Goal: Task Accomplishment & Management: Use online tool/utility

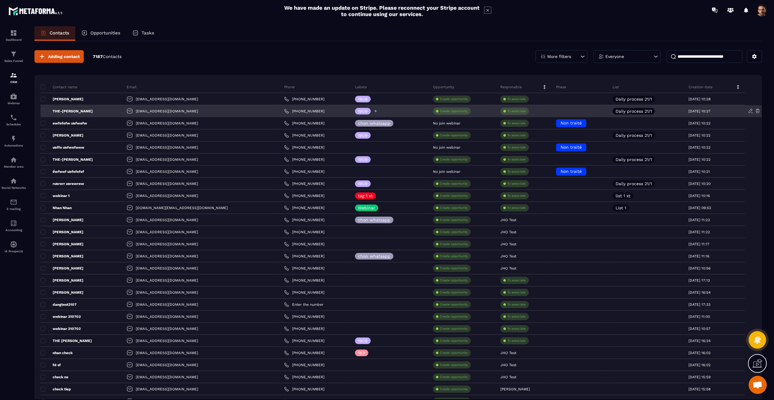
click at [374, 111] on icon at bounding box center [376, 111] width 4 height 4
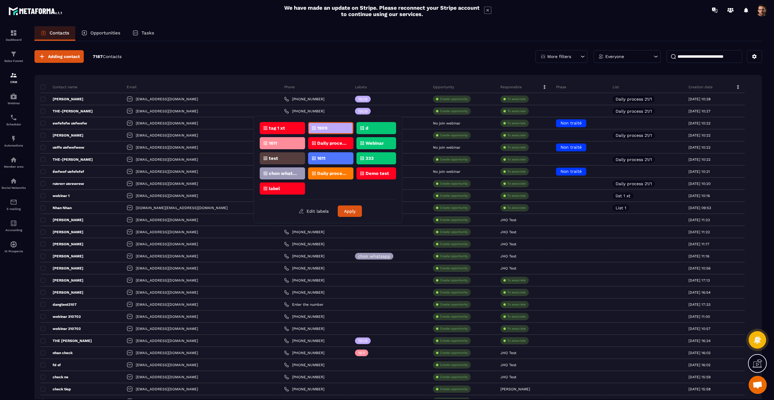
click at [308, 131] on div "tag 1 xt" at bounding box center [330, 128] width 45 height 12
click at [352, 210] on button "Apply" at bounding box center [350, 211] width 24 height 11
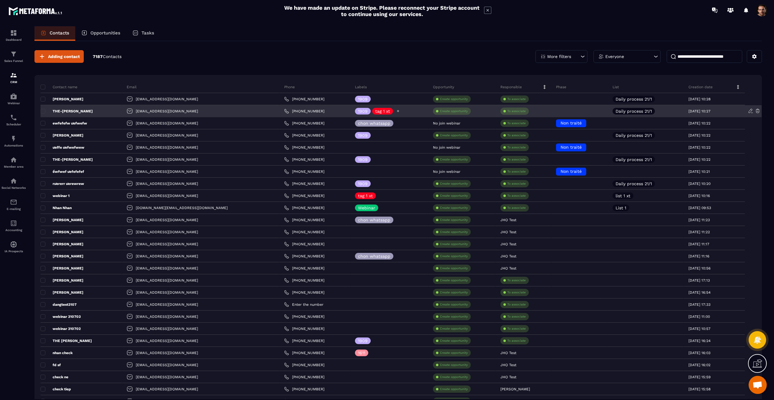
click at [375, 112] on p "tag 1 xt" at bounding box center [382, 111] width 15 height 4
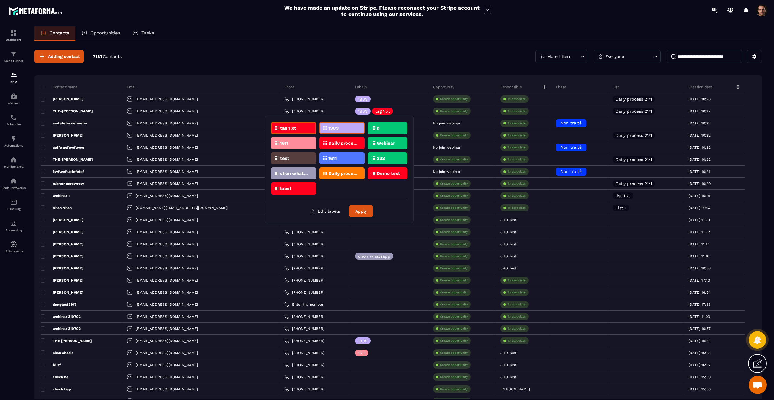
click at [319, 130] on div "tag 1 xt" at bounding box center [341, 128] width 45 height 12
click at [359, 212] on button "Apply" at bounding box center [361, 211] width 24 height 11
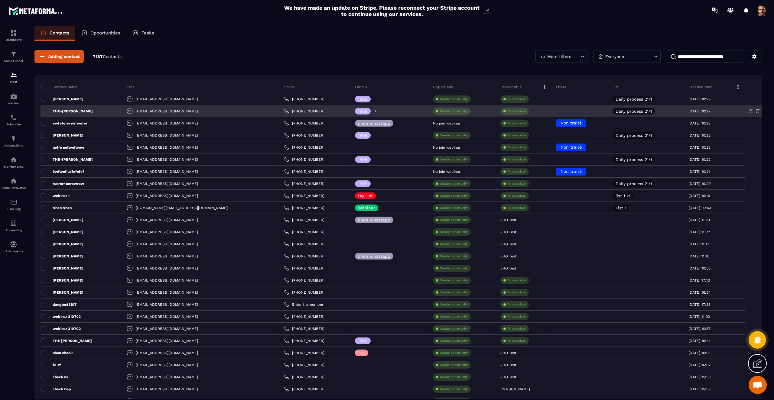
click at [374, 111] on icon at bounding box center [375, 111] width 2 height 2
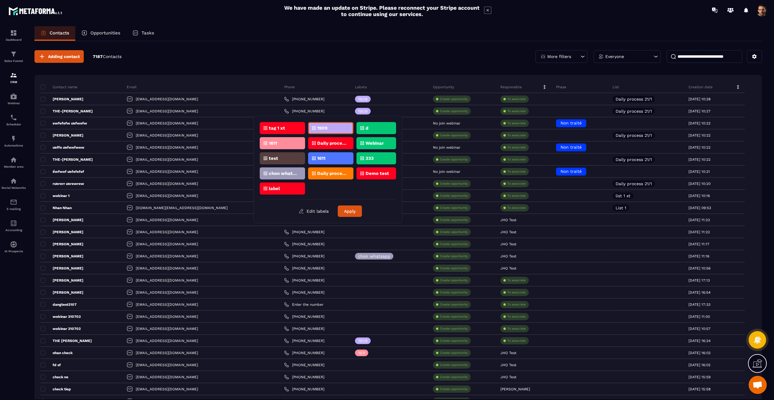
click at [308, 127] on div "tag 1 xt" at bounding box center [330, 128] width 45 height 12
click at [349, 212] on button "Apply" at bounding box center [350, 211] width 24 height 11
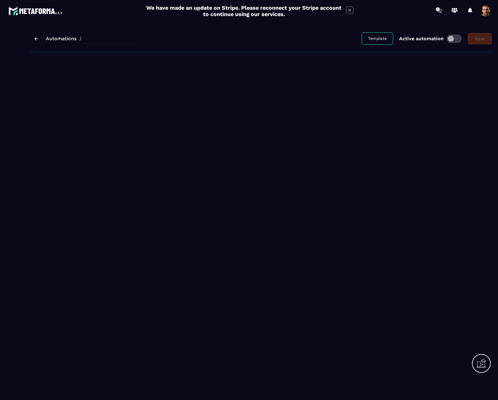
type input "**********"
